Goal: Entertainment & Leisure: Consume media (video, audio)

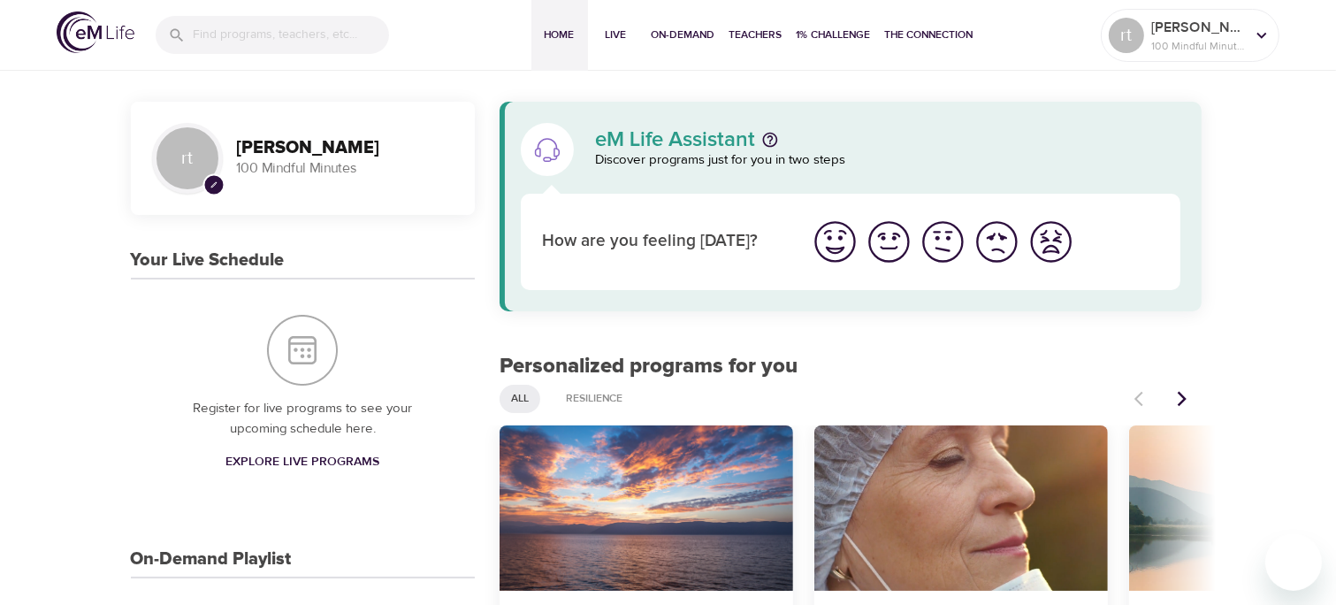
click at [943, 248] on img "I'm feeling ok" at bounding box center [943, 242] width 49 height 49
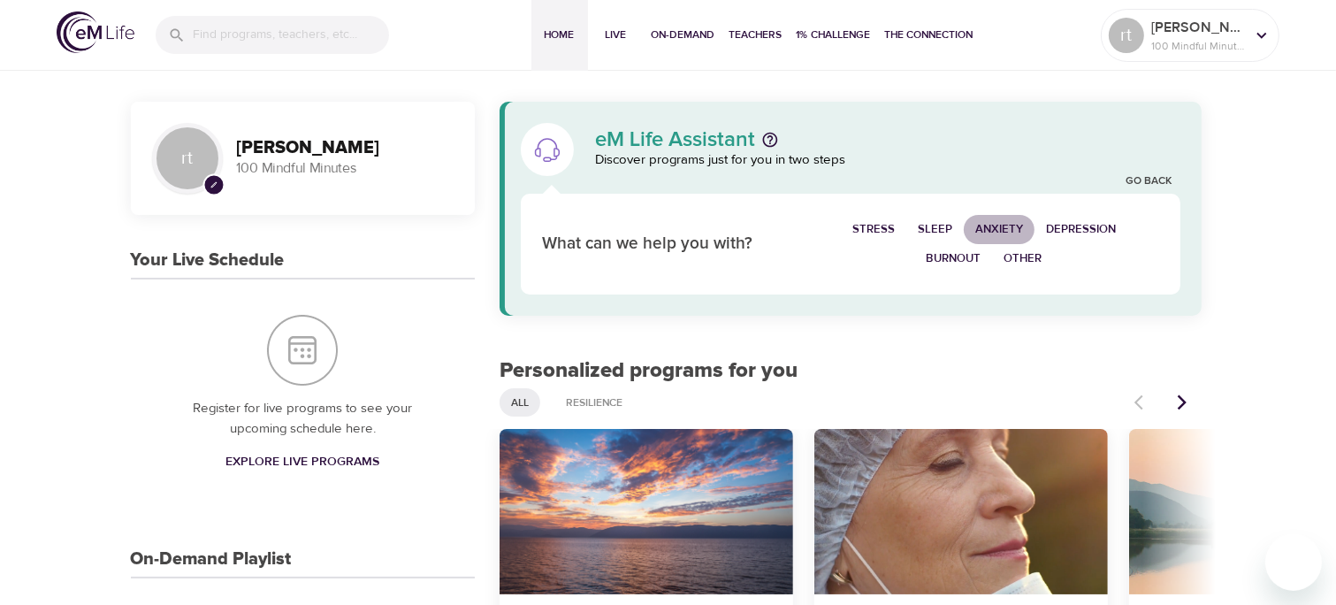
click at [997, 233] on span "Anxiety" at bounding box center [999, 229] width 48 height 20
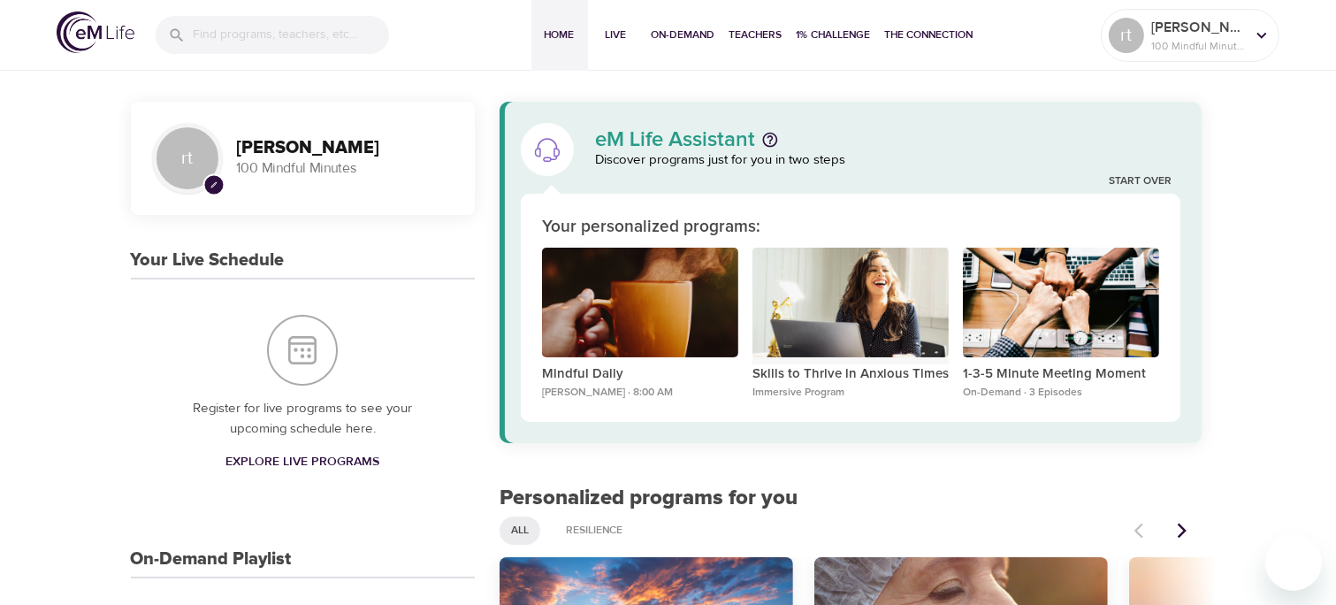
click at [867, 302] on div "Skills to Thrive in Anxious Times" at bounding box center [850, 303] width 196 height 111
click at [1251, 50] on div "rt rita turco 100 Mindful Minutes" at bounding box center [1190, 35] width 170 height 44
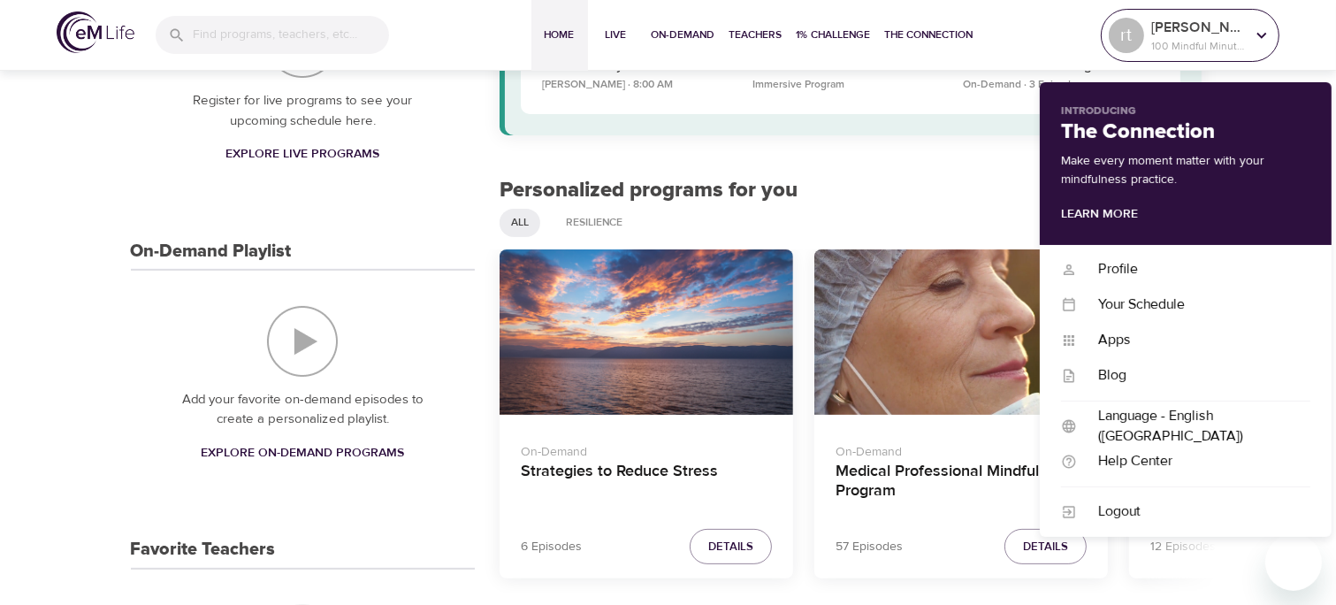
scroll to position [323, 0]
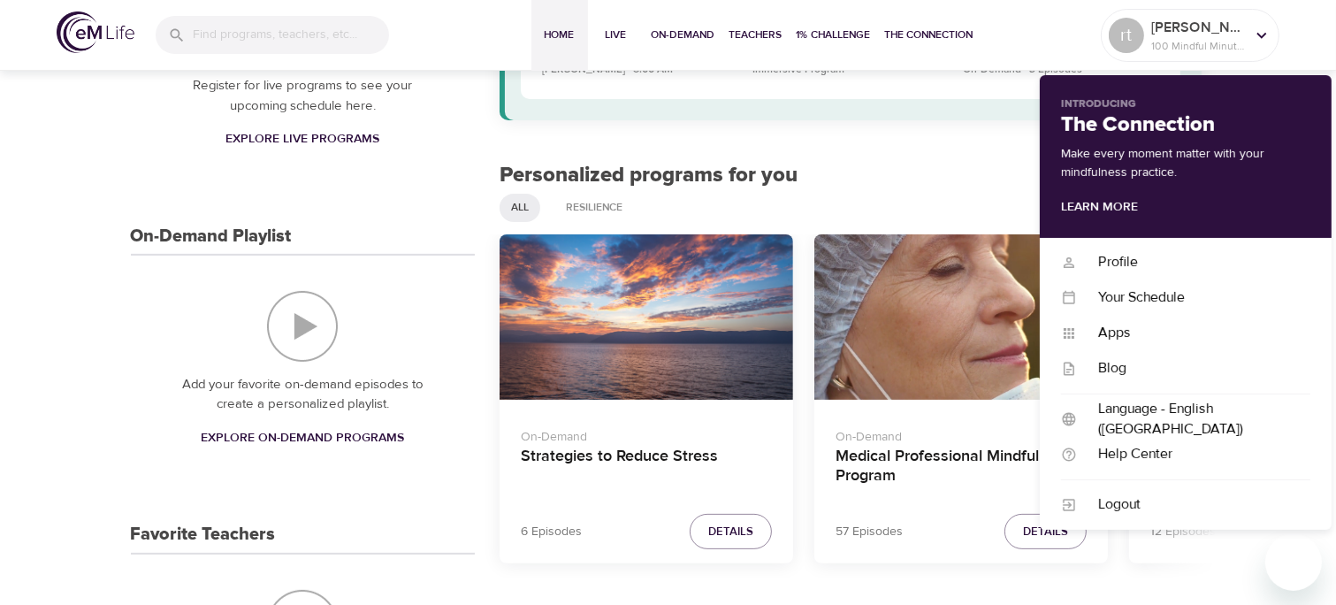
click at [253, 241] on h3 "On-Demand Playlist" at bounding box center [211, 236] width 161 height 20
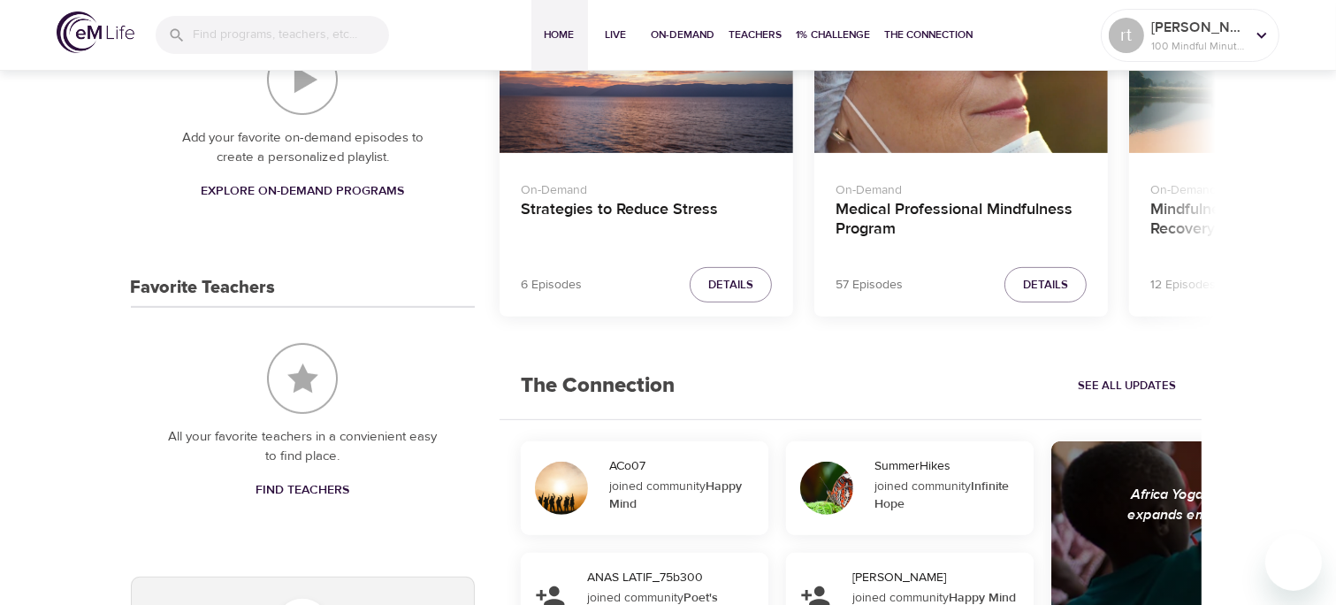
scroll to position [568, 0]
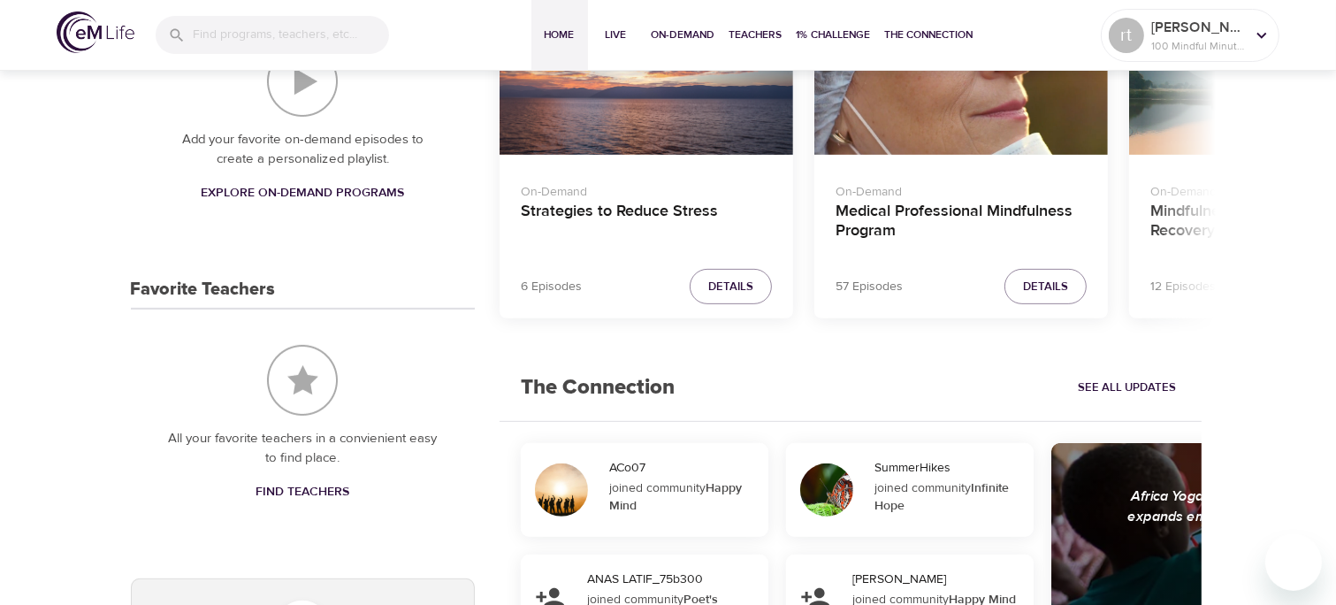
click at [309, 386] on img "Favorite Teachers" at bounding box center [302, 380] width 71 height 71
click at [323, 490] on span "Find Teachers" at bounding box center [303, 492] width 94 height 22
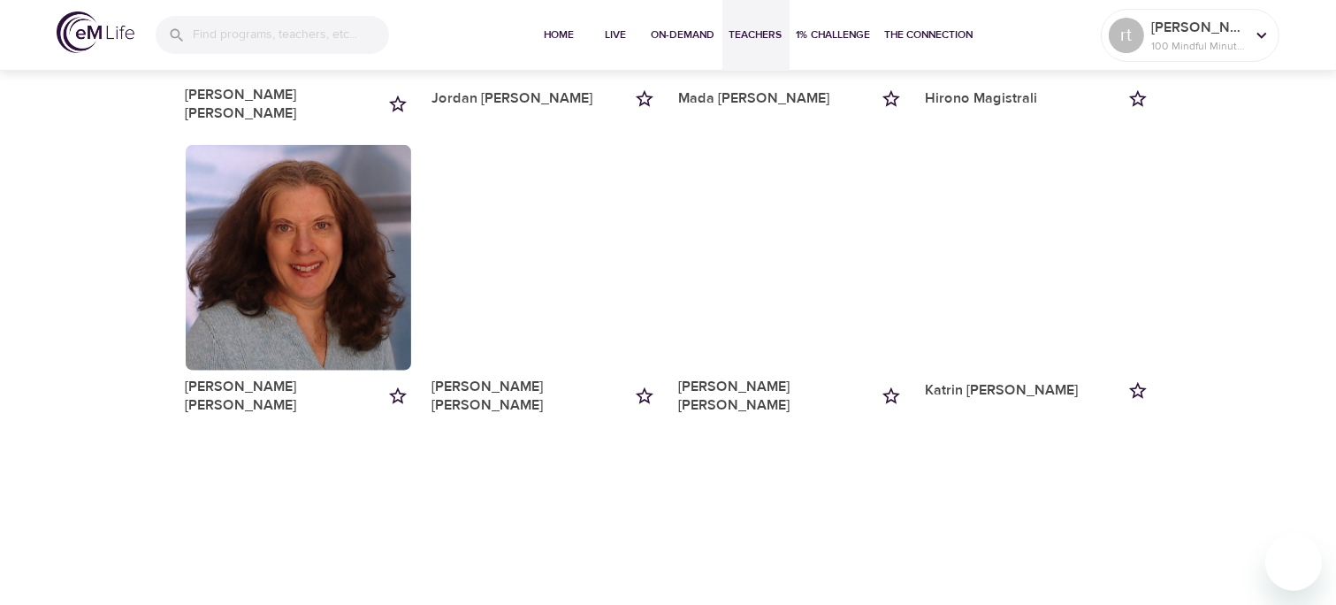
scroll to position [1883, 0]
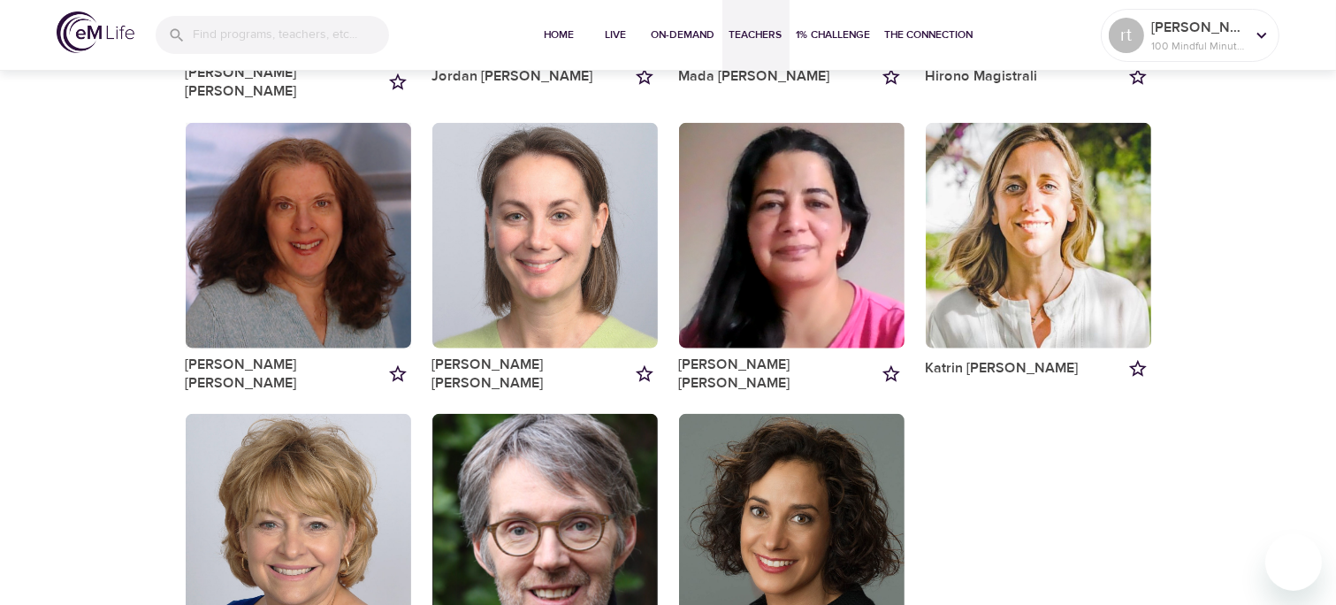
click at [298, 181] on div "button" at bounding box center [298, 235] width 225 height 225
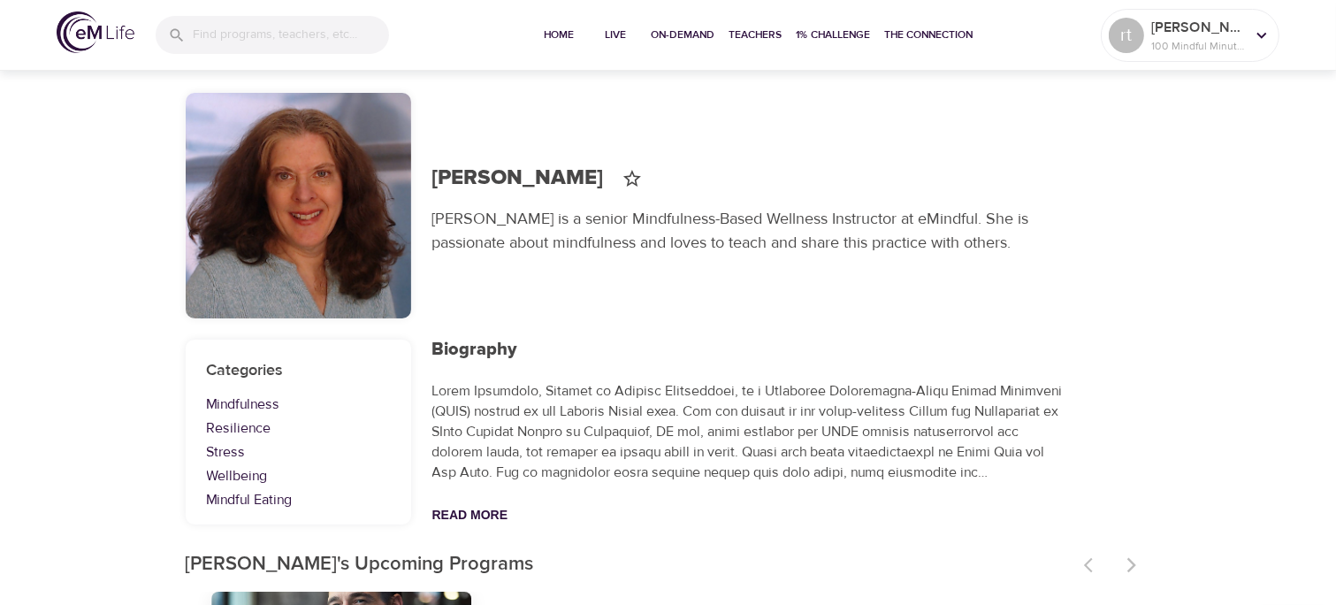
scroll to position [33, 0]
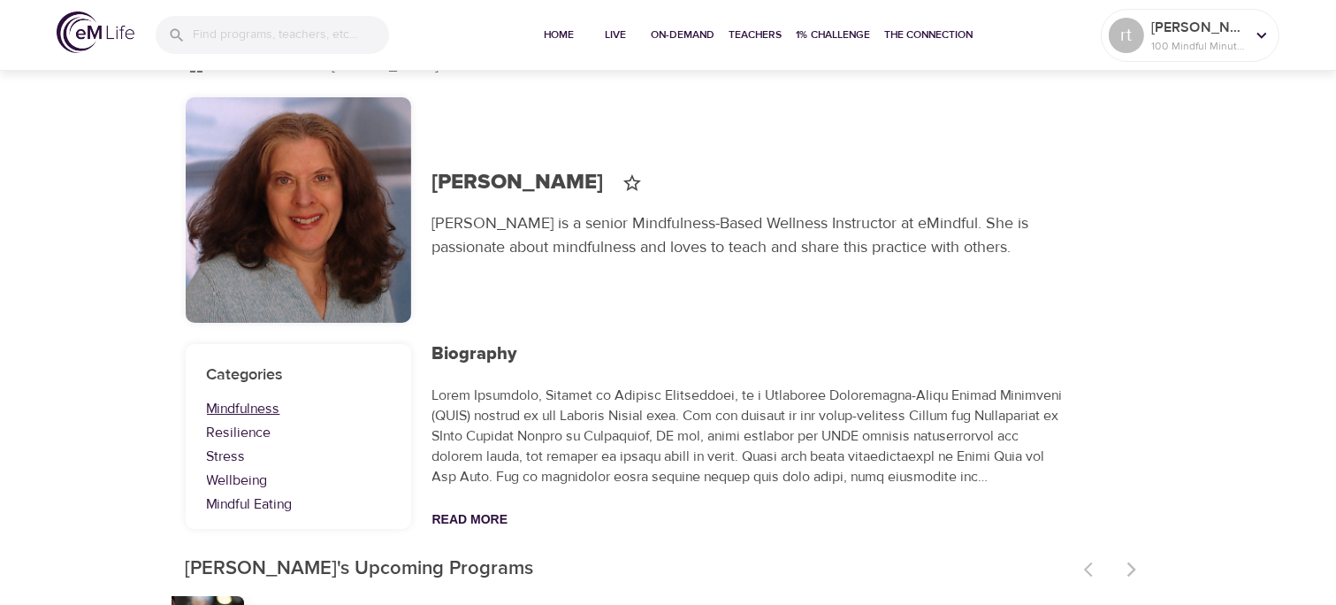
click at [257, 413] on link "Mindfulness" at bounding box center [298, 409] width 183 height 20
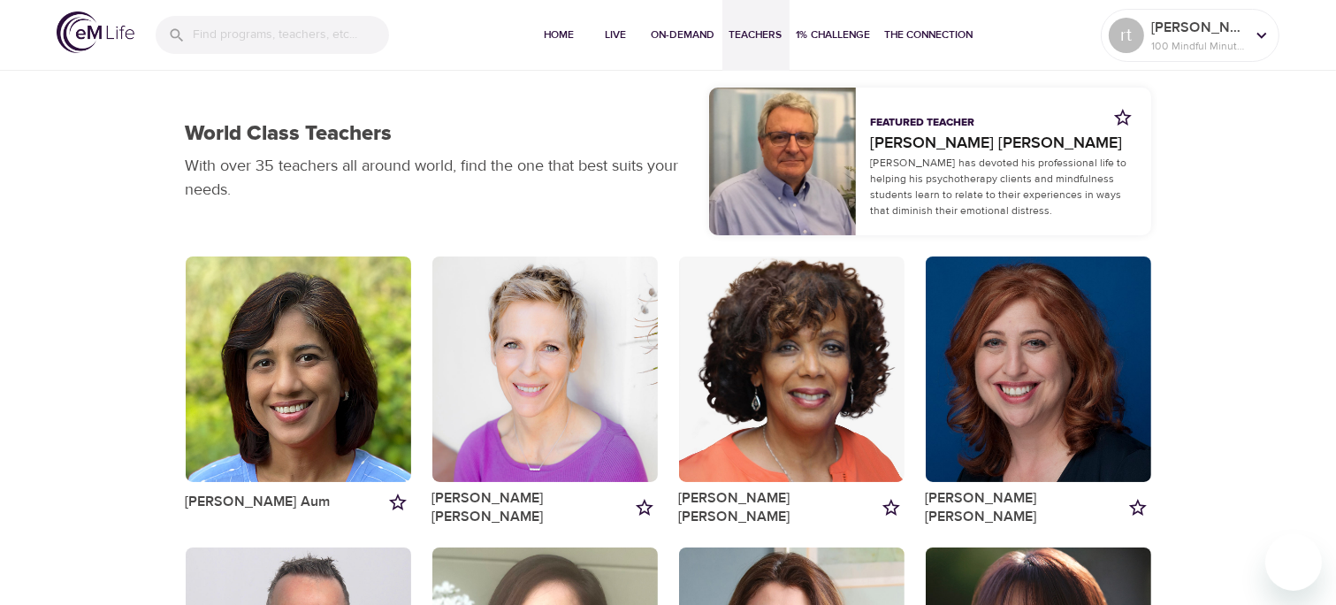
click at [772, 171] on div "button" at bounding box center [783, 162] width 148 height 148
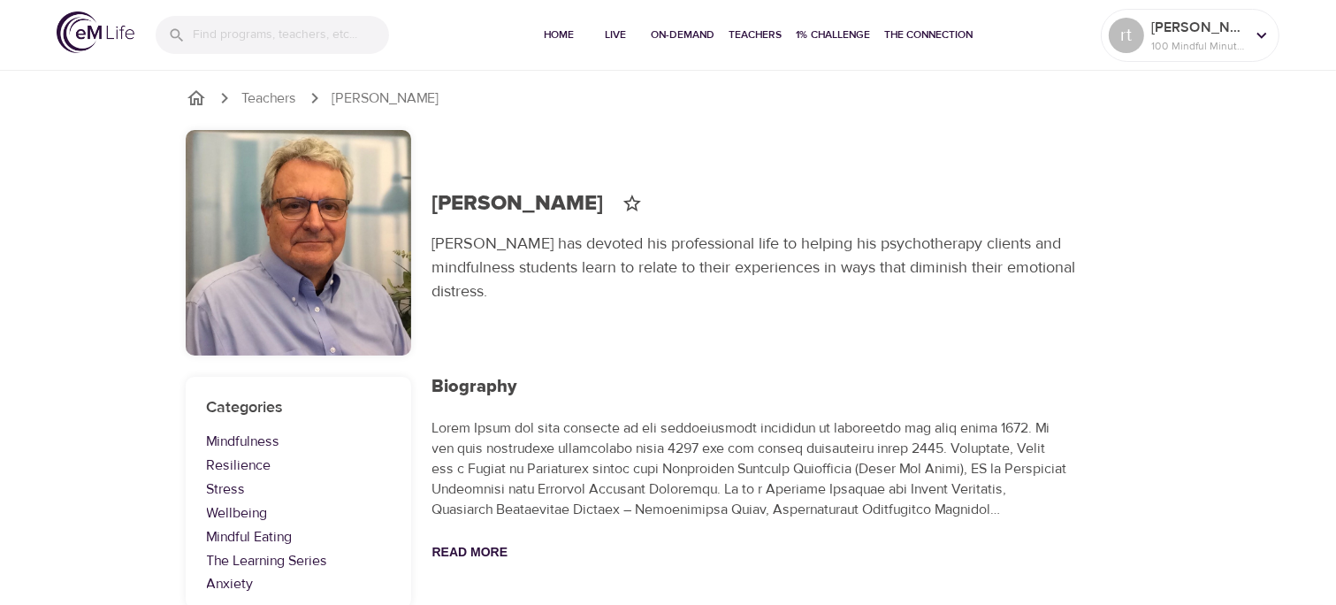
scroll to position [25, 0]
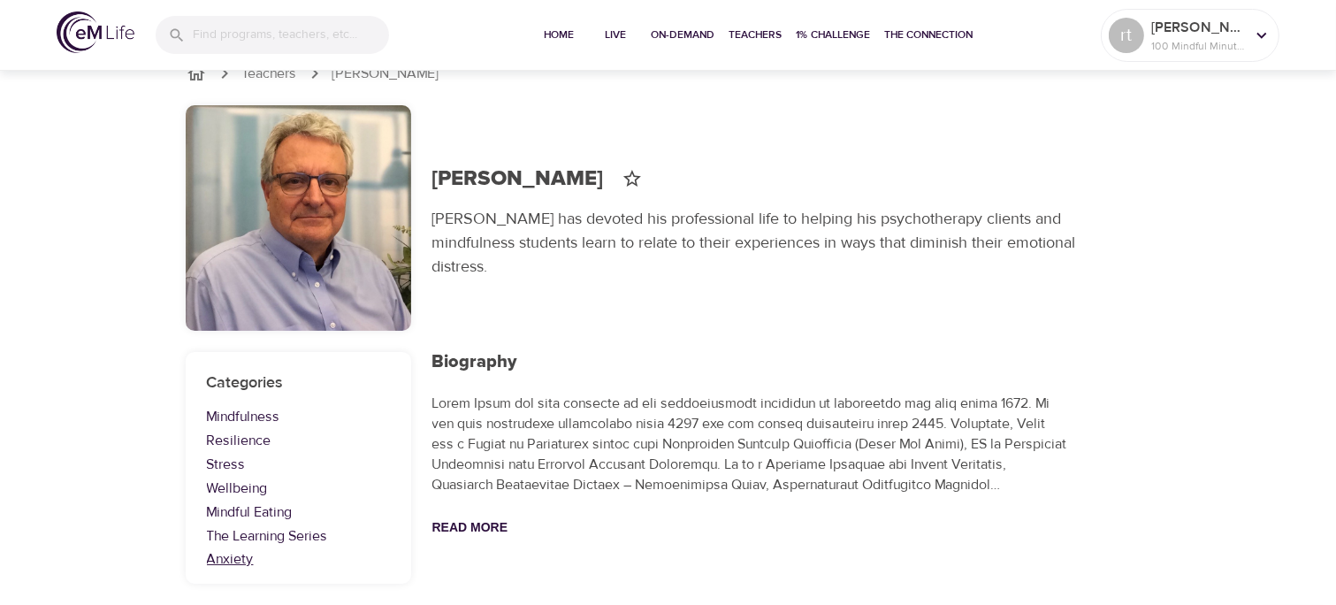
click at [246, 569] on link "Anxiety" at bounding box center [298, 559] width 183 height 20
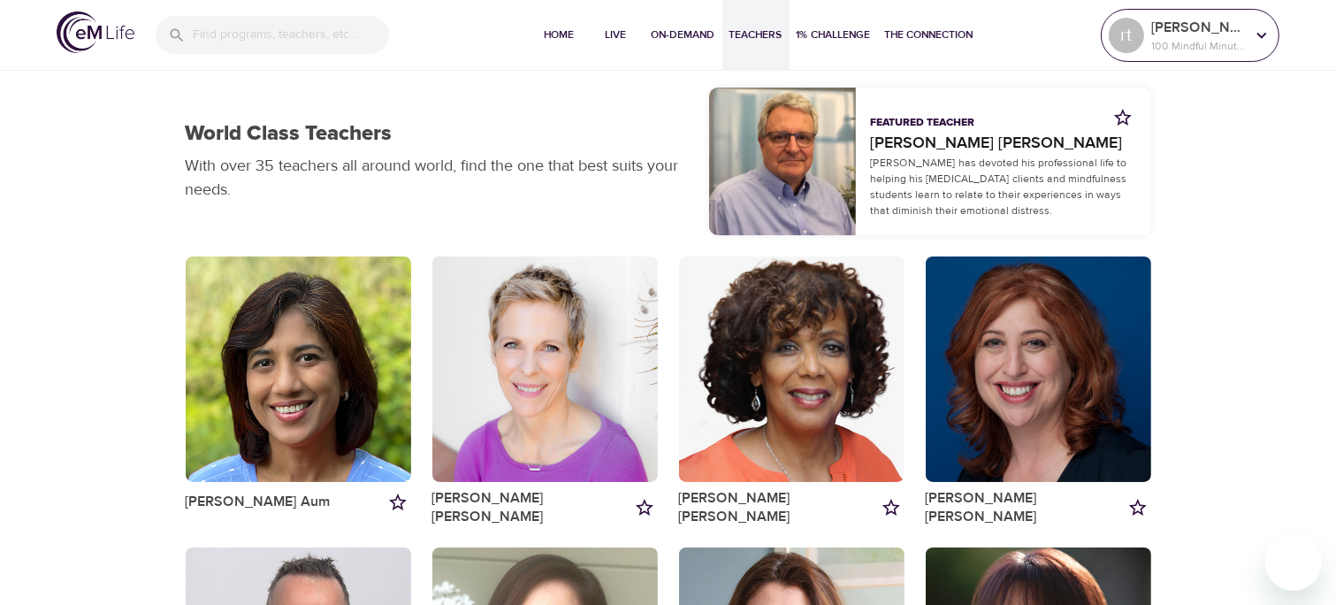
click at [1261, 42] on icon at bounding box center [1261, 35] width 19 height 19
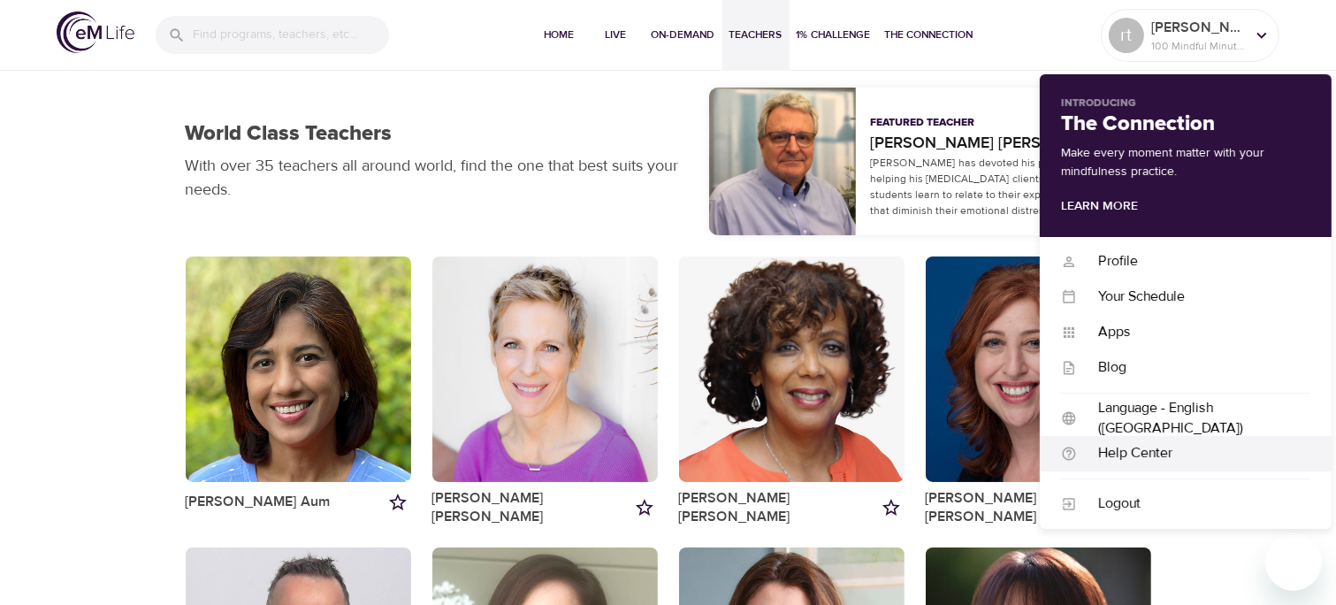
click at [1143, 454] on div "Help Center" at bounding box center [1193, 453] width 233 height 20
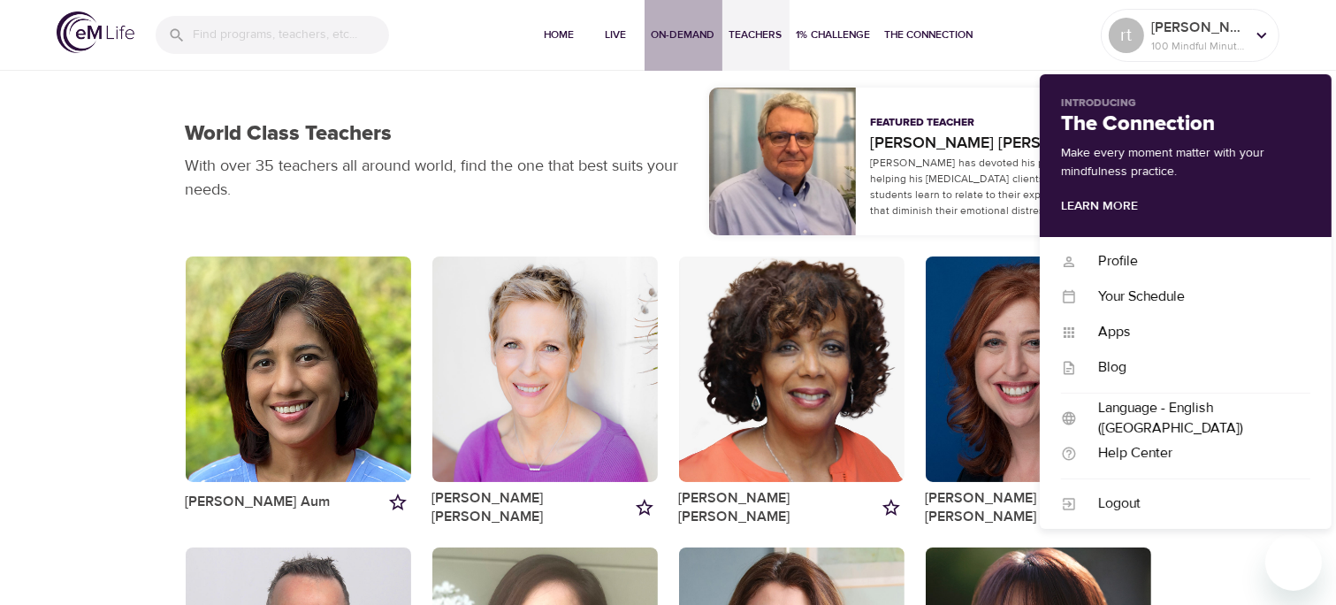
click at [676, 33] on span "On-Demand" at bounding box center [684, 35] width 64 height 19
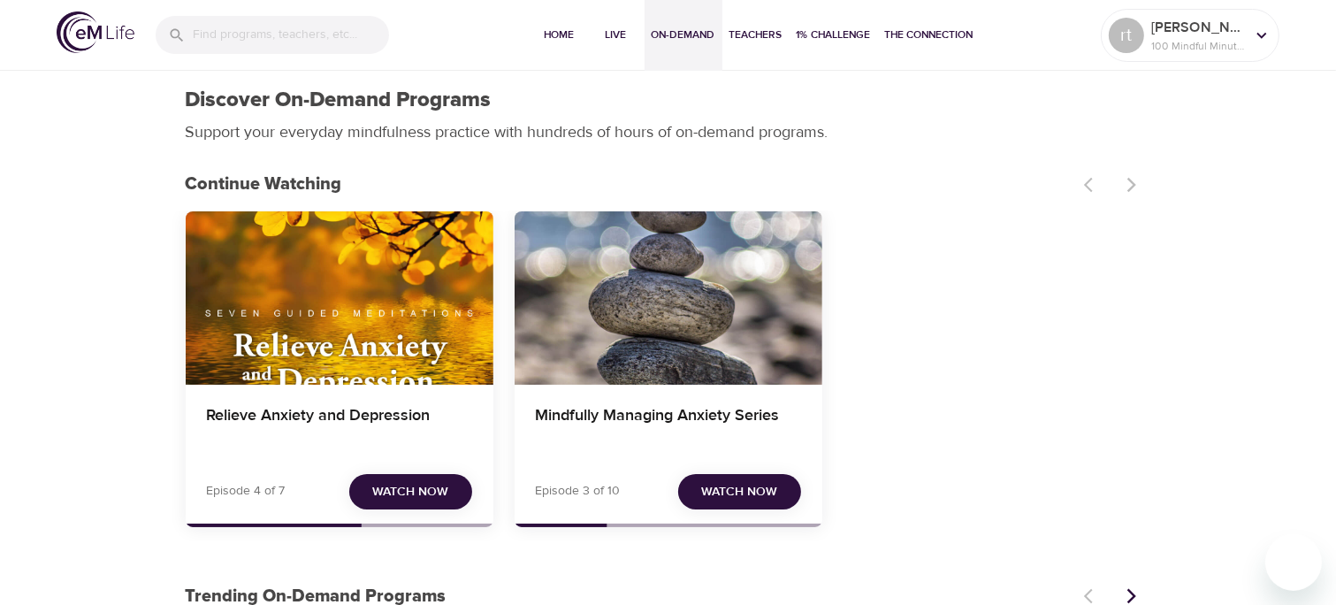
click at [736, 509] on button "Watch Now" at bounding box center [739, 492] width 123 height 36
click at [746, 501] on span "Watch Now" at bounding box center [739, 492] width 76 height 22
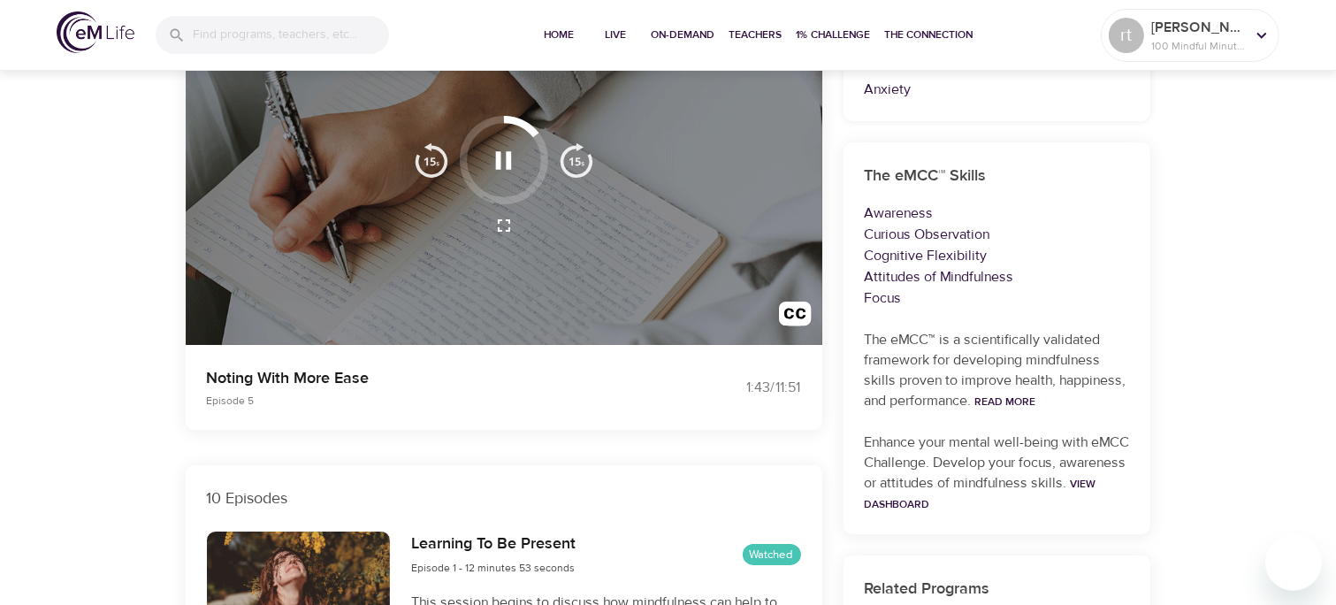
scroll to position [214, 0]
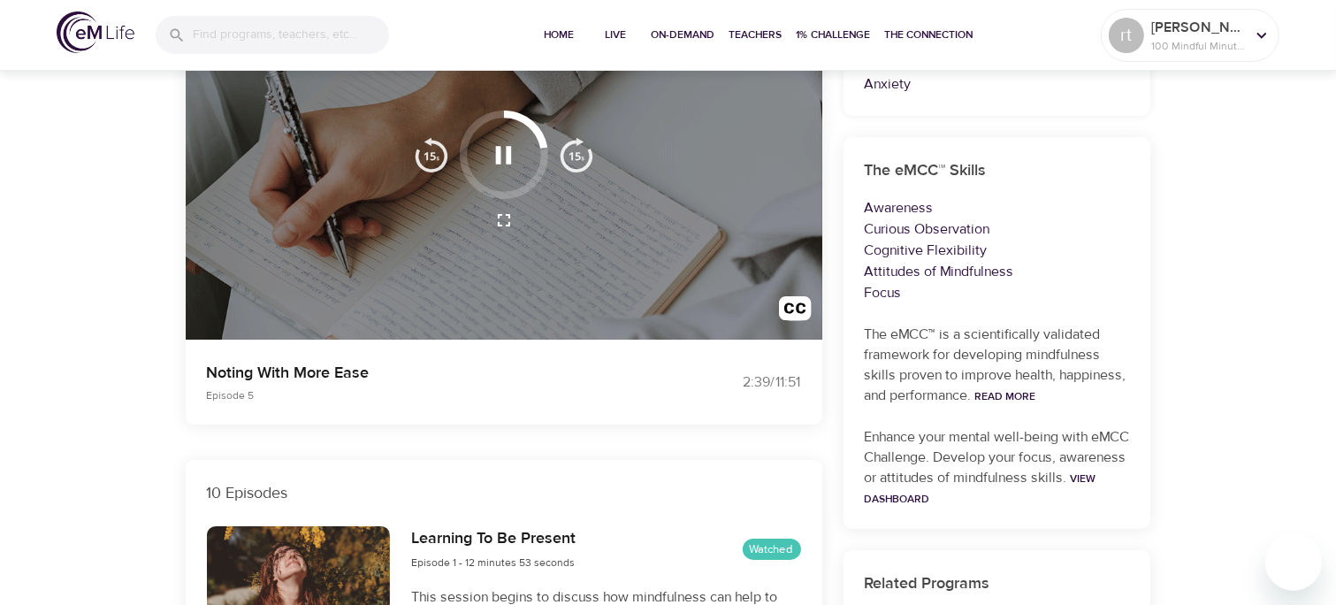
click at [1009, 42] on div "Home Live On-Demand Teachers 1% Challenge The Connection" at bounding box center [755, 35] width 691 height 71
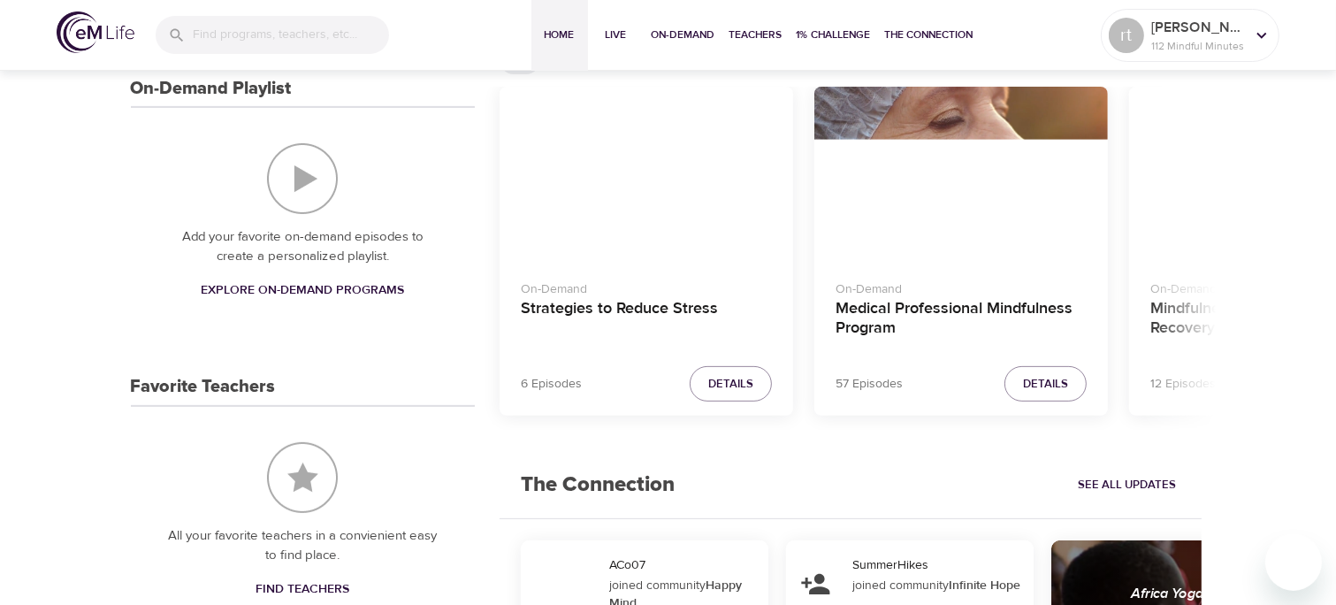
scroll to position [470, 0]
